Goal: Use online tool/utility

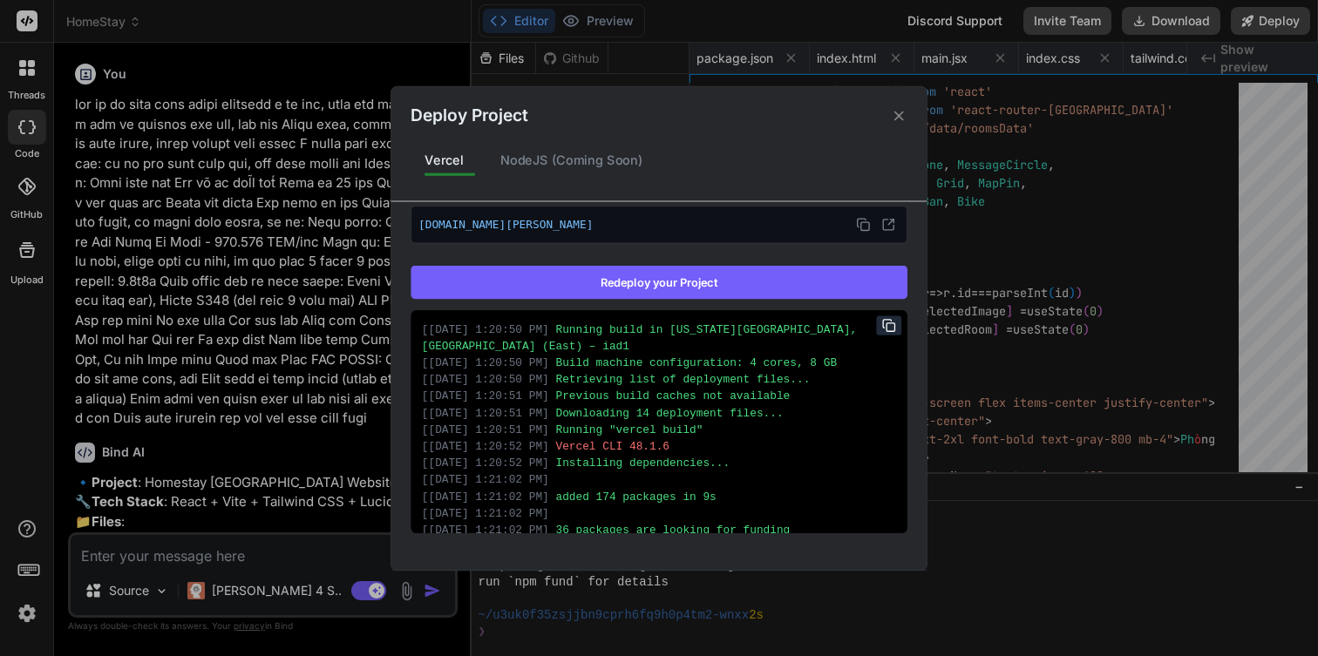
scroll to position [1838, 0]
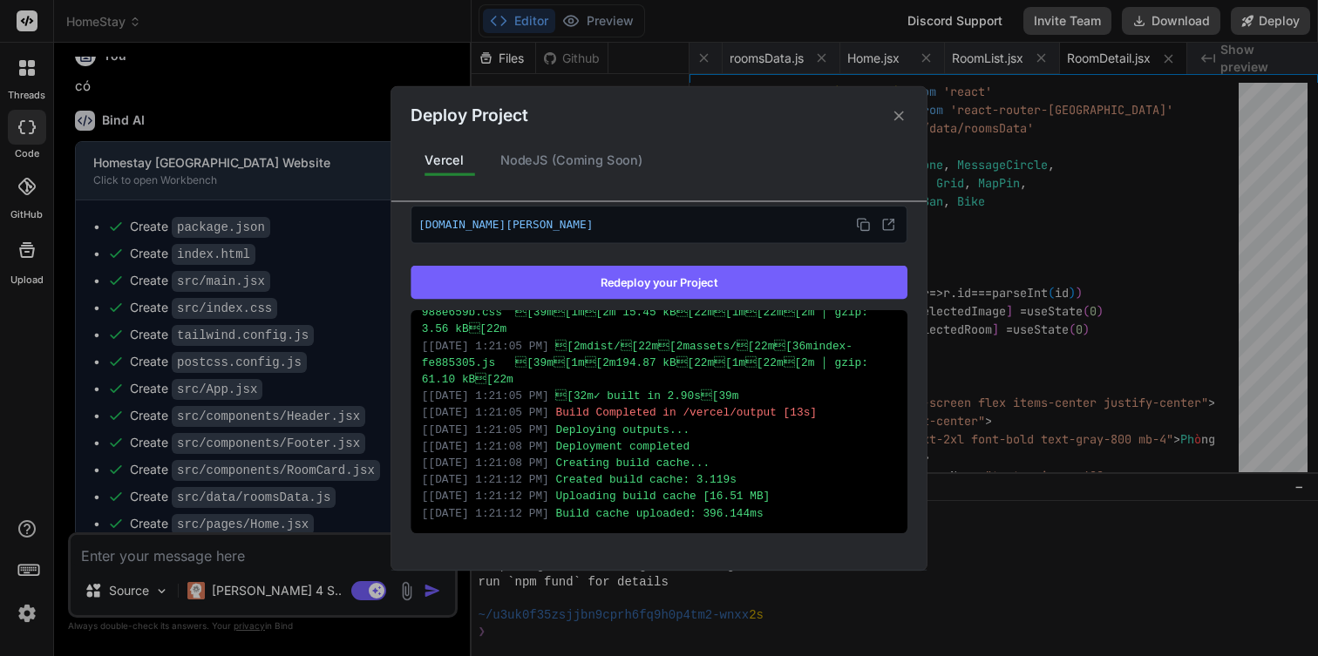
click at [900, 112] on icon at bounding box center [899, 116] width 10 height 10
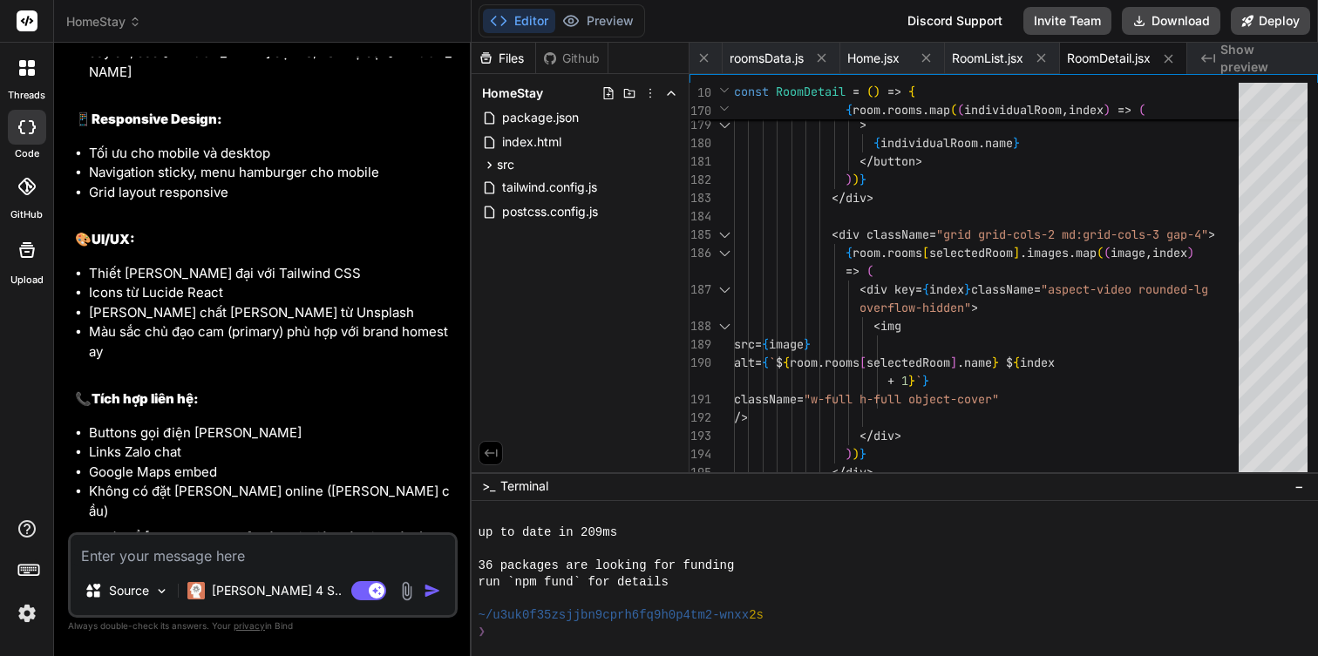
scroll to position [1860, 0]
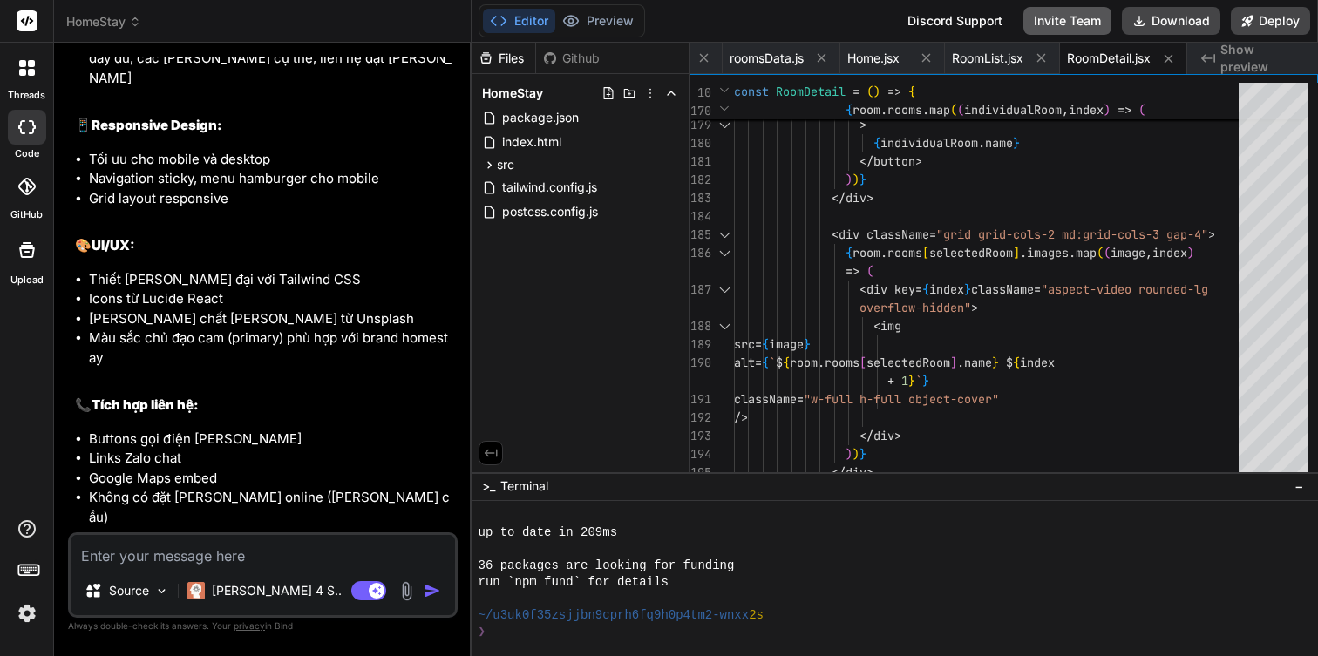
click at [1093, 19] on button "Invite Team" at bounding box center [1067, 21] width 88 height 28
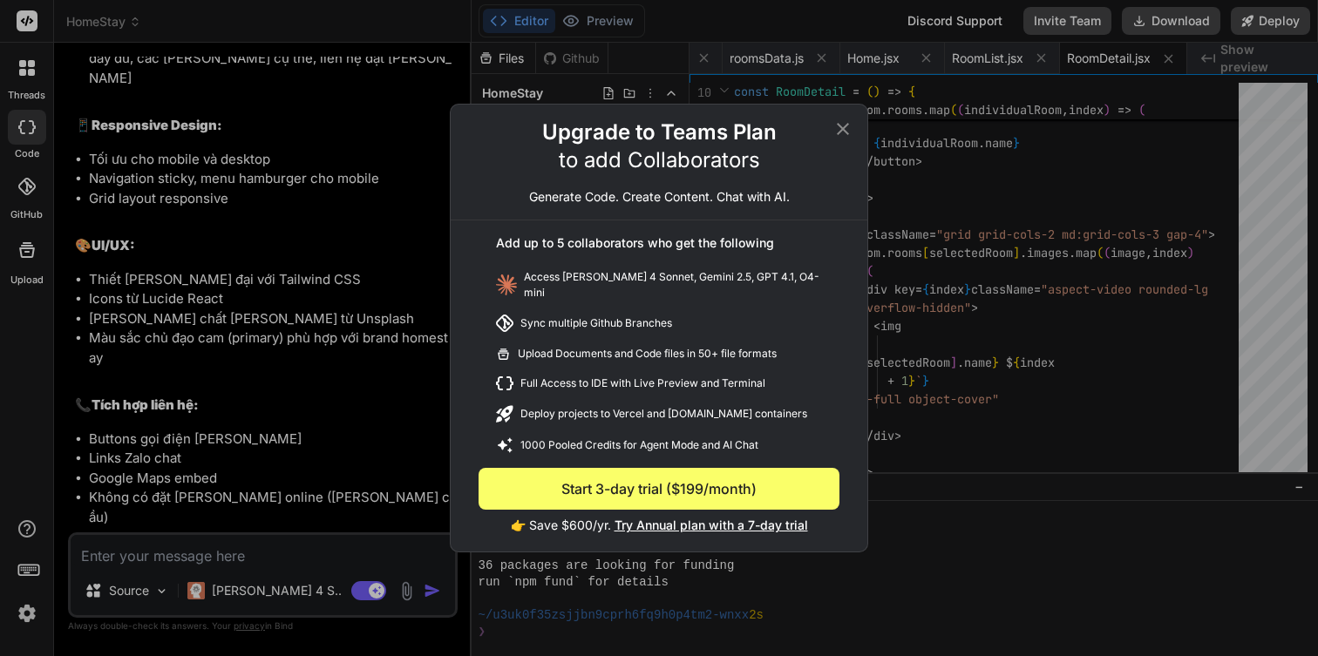
click at [843, 138] on icon at bounding box center [842, 129] width 21 height 21
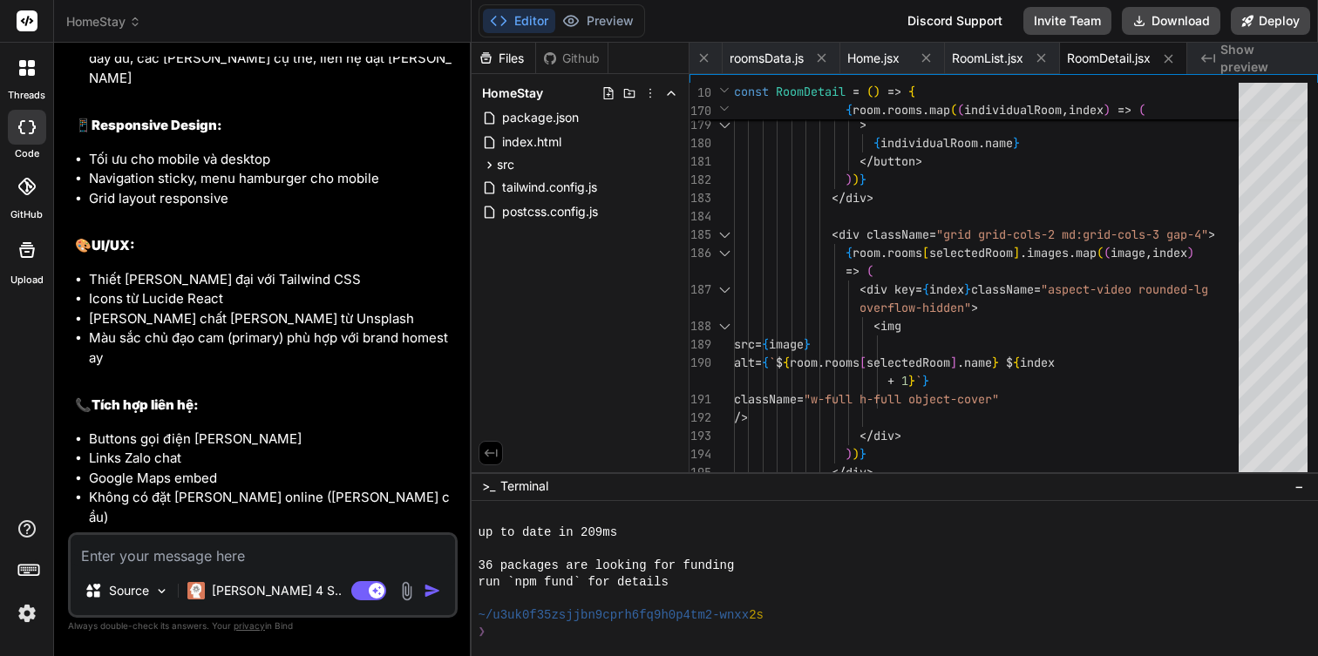
click at [27, 620] on img at bounding box center [27, 614] width 30 height 30
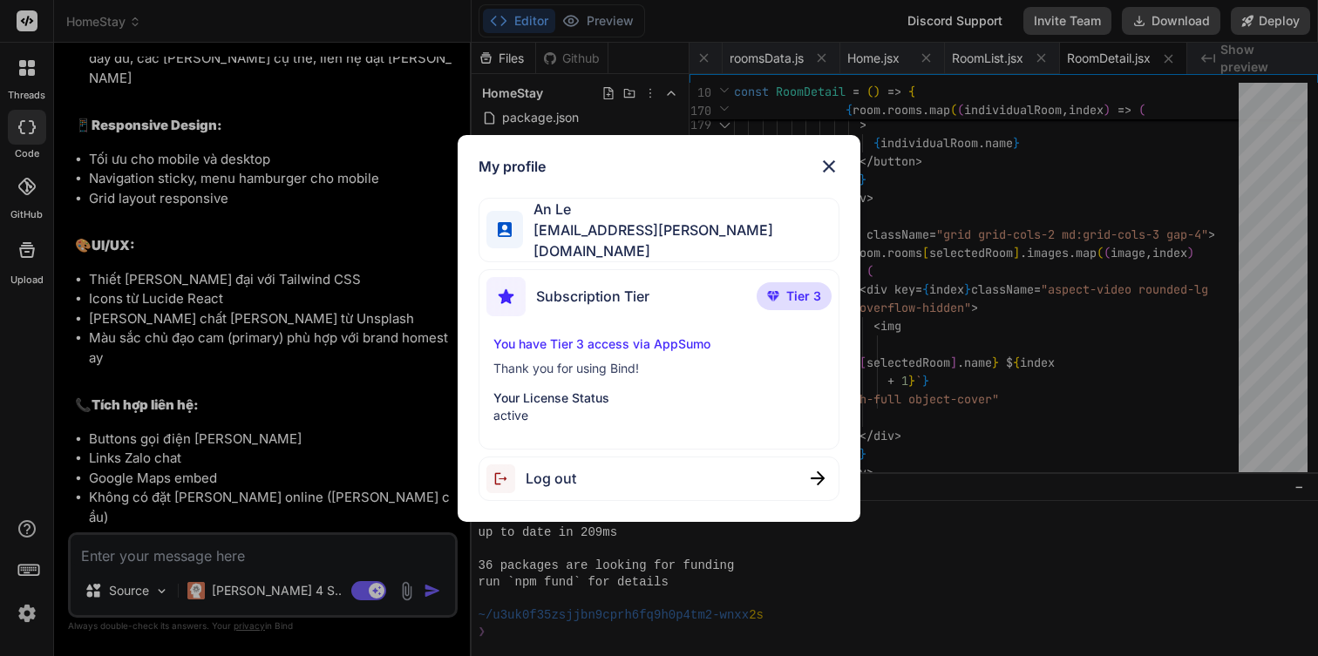
click at [539, 407] on p "active" at bounding box center [658, 415] width 331 height 17
click at [823, 168] on img at bounding box center [828, 166] width 21 height 21
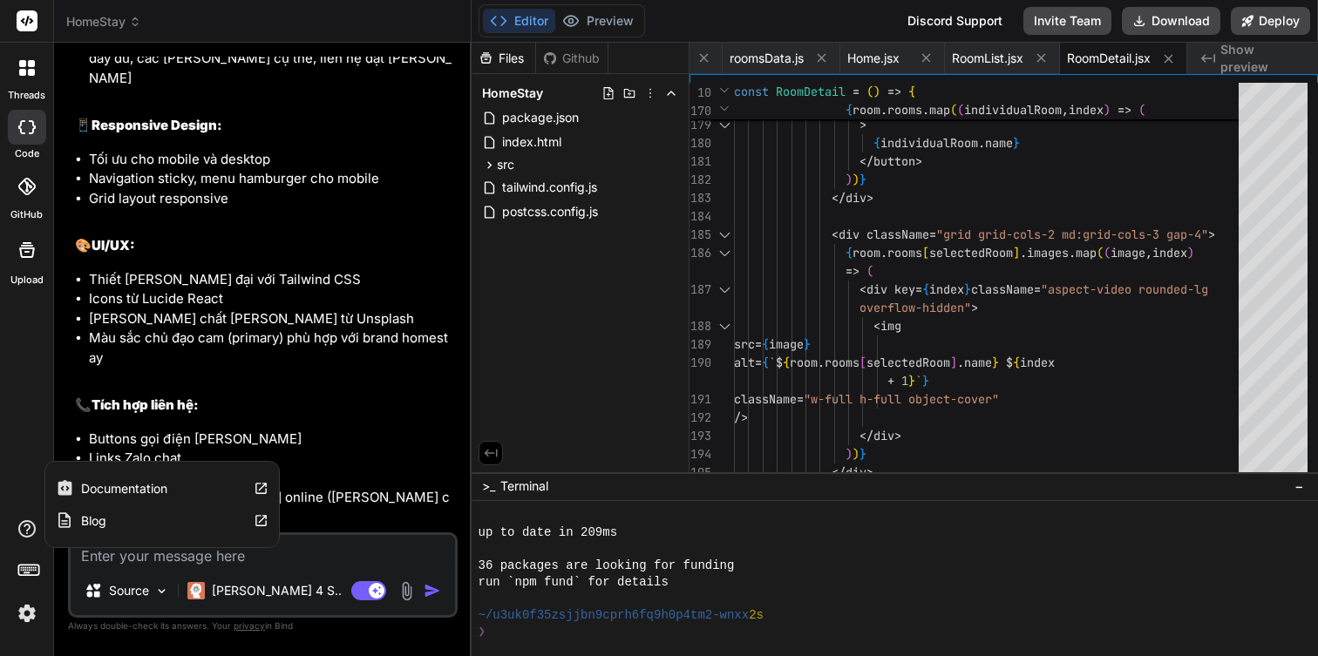
click at [120, 483] on label "Documentation" at bounding box center [124, 488] width 86 height 17
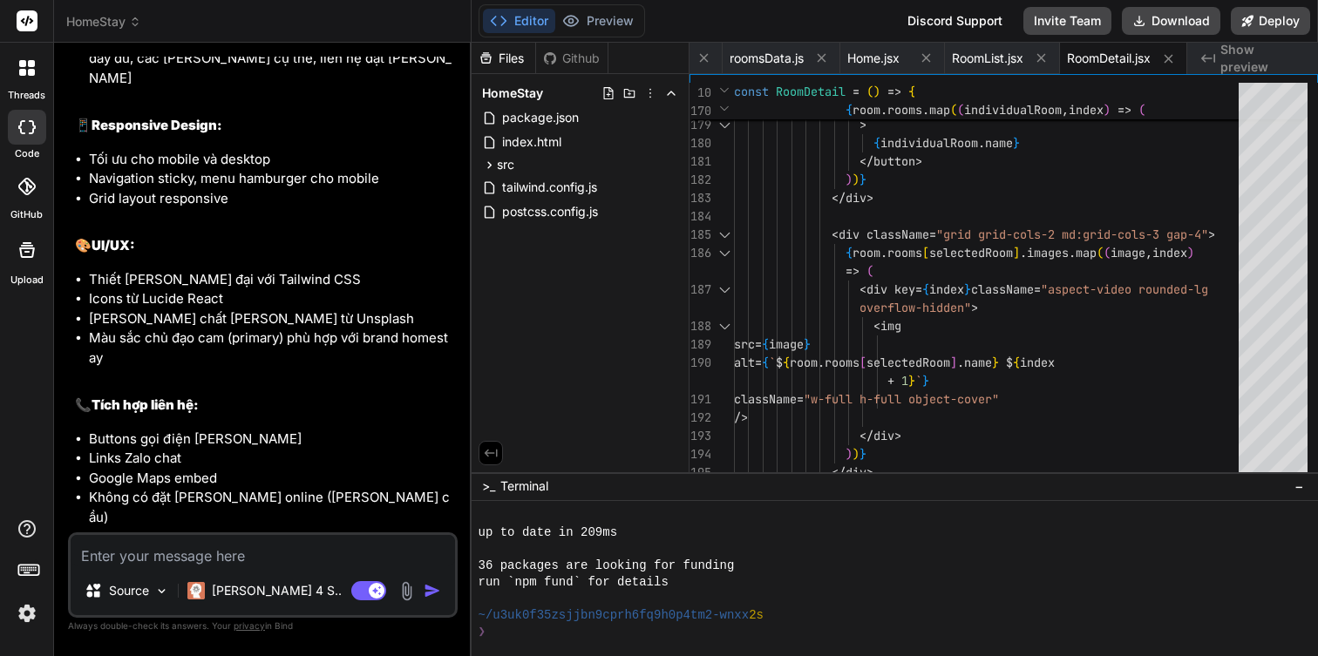
scroll to position [2056, 0]
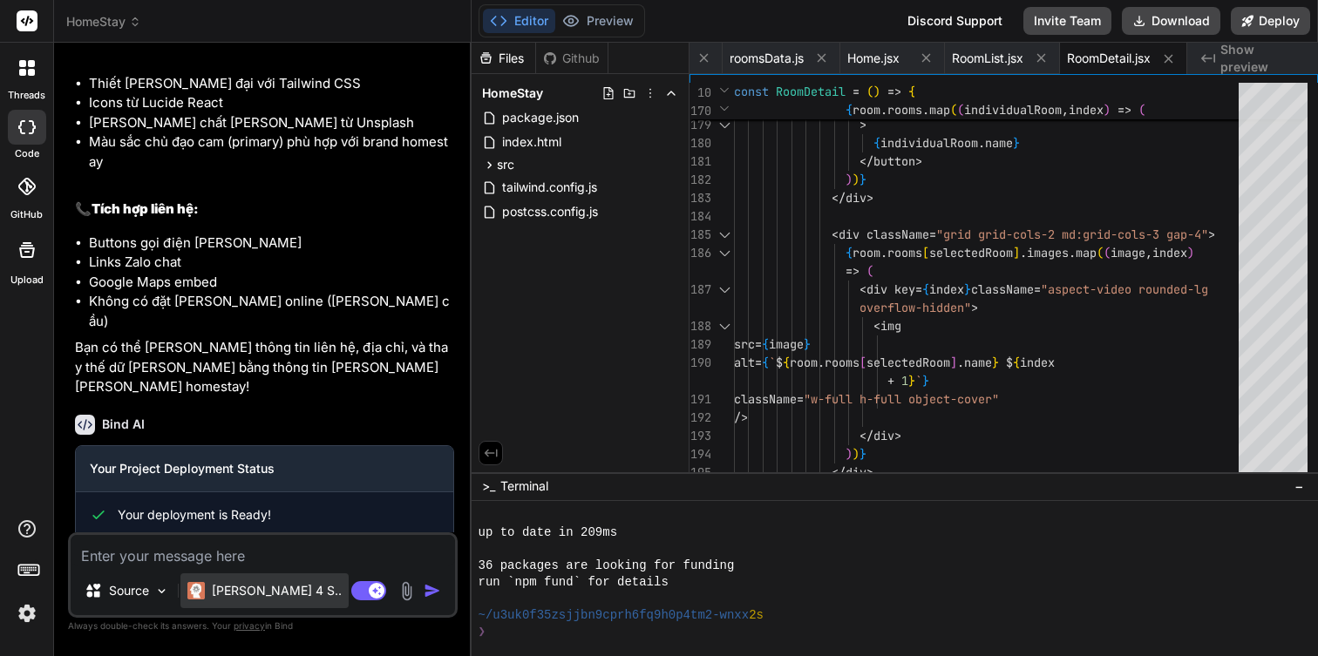
click at [244, 583] on p "[PERSON_NAME] 4 S.." at bounding box center [277, 590] width 130 height 17
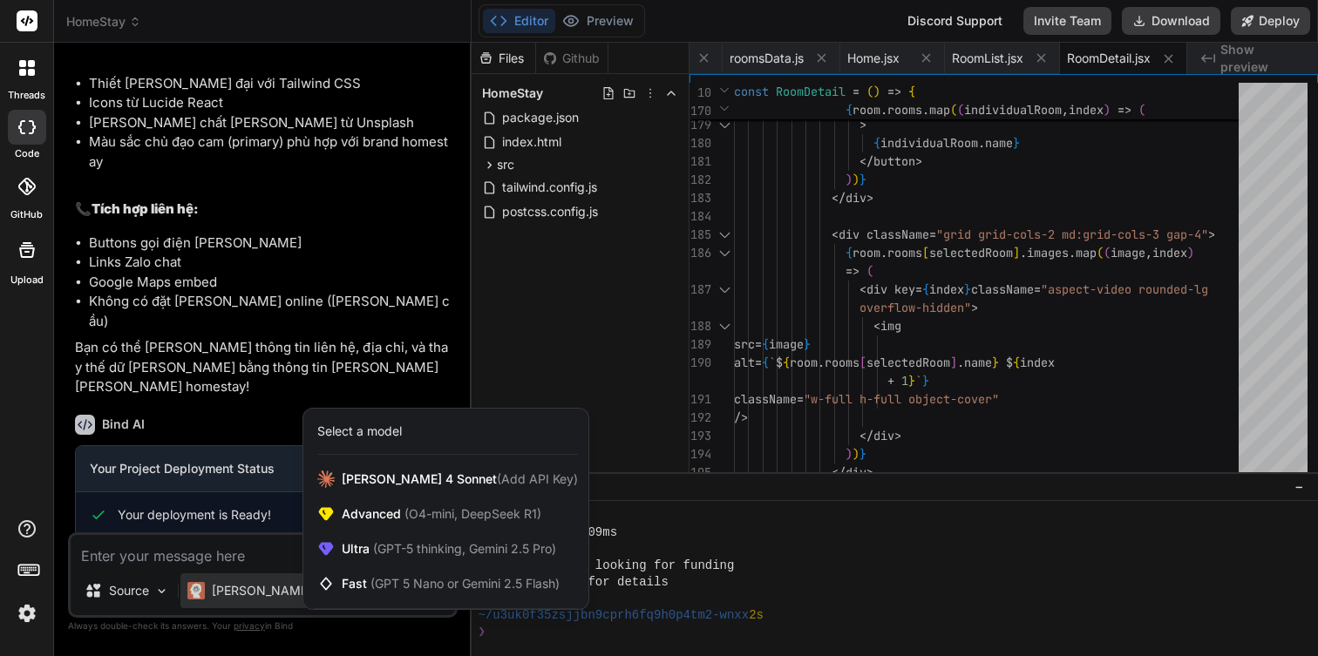
click at [272, 288] on div at bounding box center [659, 328] width 1318 height 656
type textarea "x"
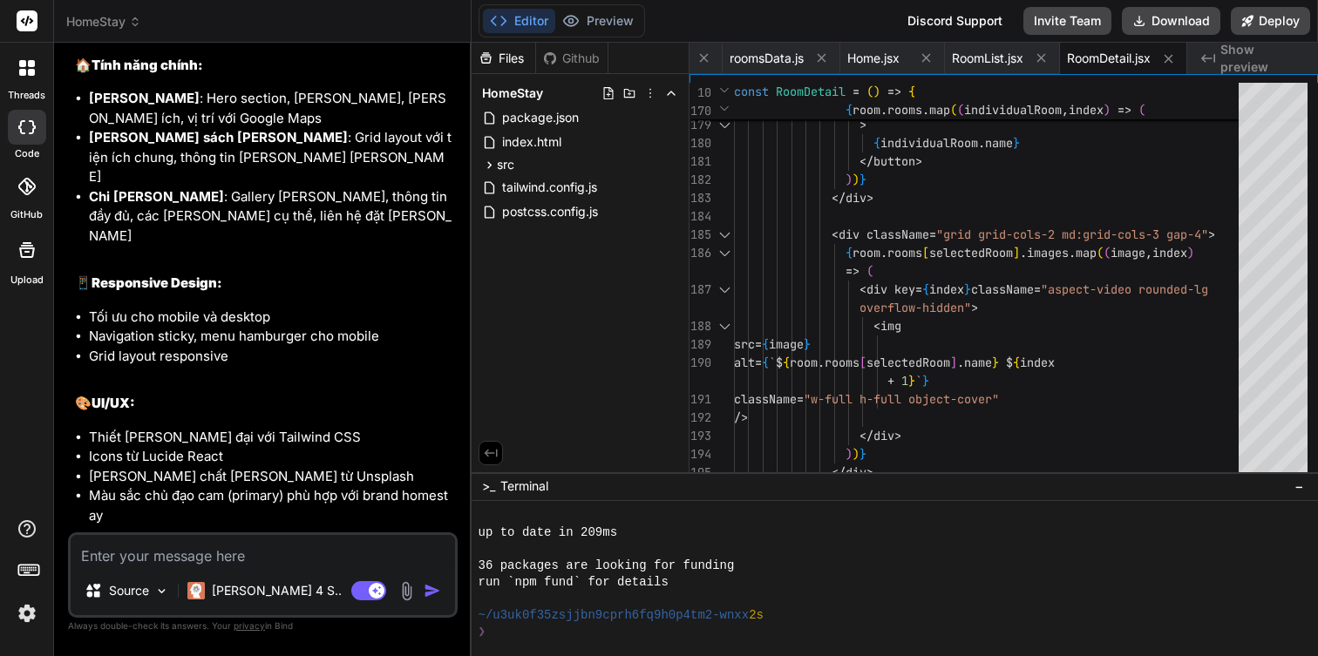
scroll to position [1704, 0]
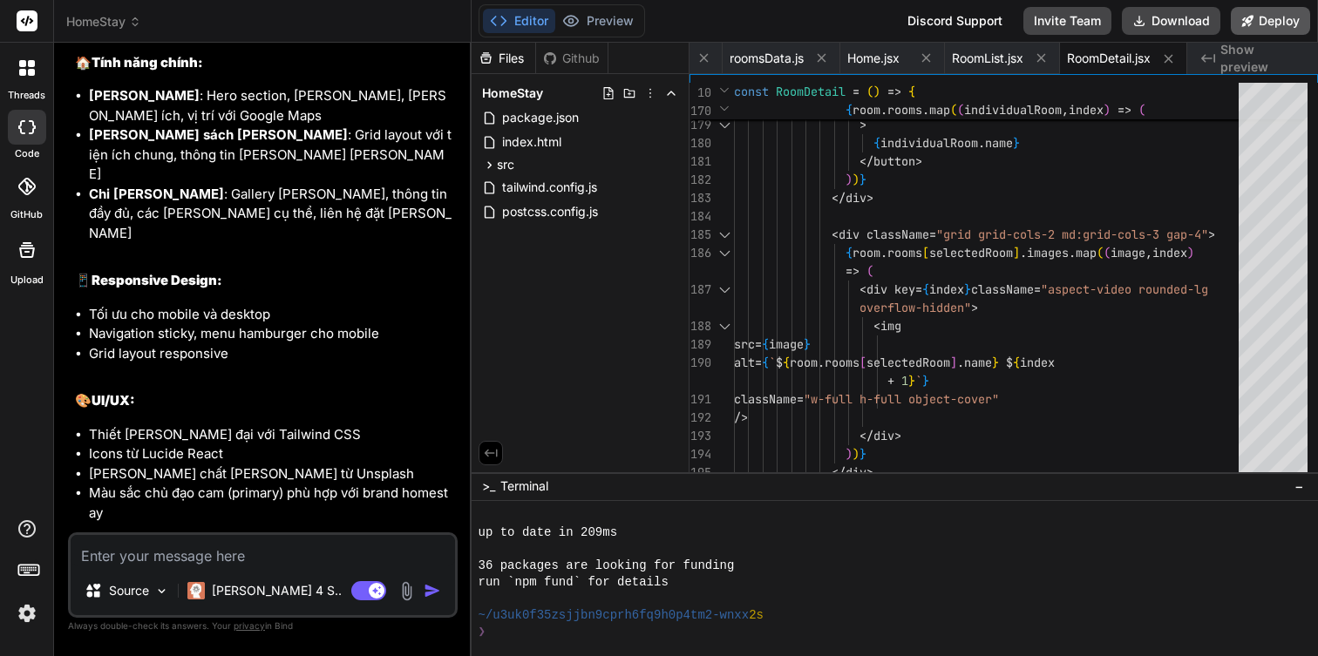
click at [1267, 30] on button "Deploy" at bounding box center [1269, 21] width 79 height 28
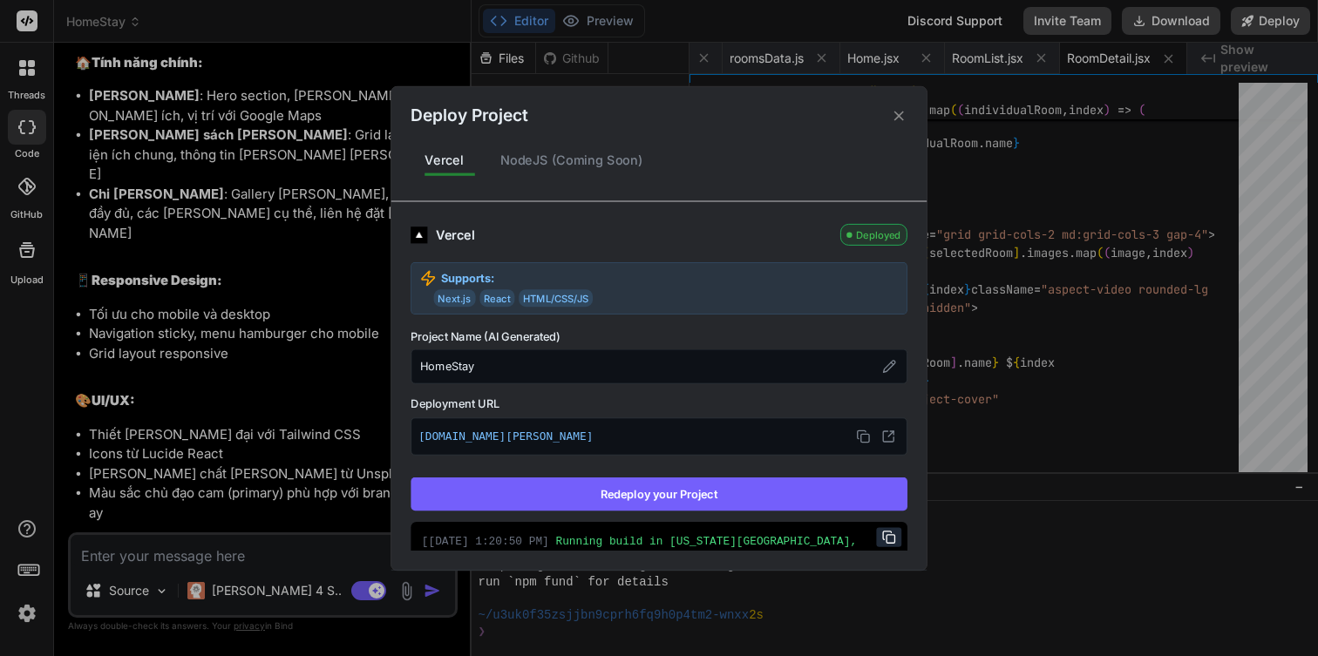
click at [905, 118] on icon at bounding box center [899, 115] width 17 height 17
